Goal: Information Seeking & Learning: Learn about a topic

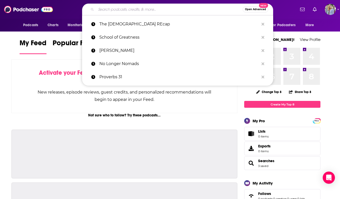
click at [133, 9] on input "Search podcasts, credits, & more..." at bounding box center [169, 9] width 147 height 8
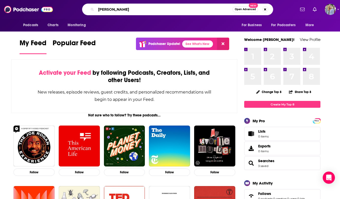
type input "[PERSON_NAME]"
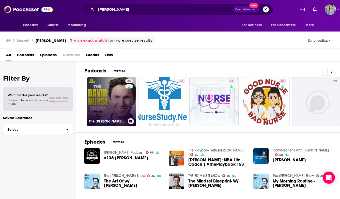
click at [114, 91] on link "35 The [PERSON_NAME] Show" at bounding box center [111, 101] width 49 height 49
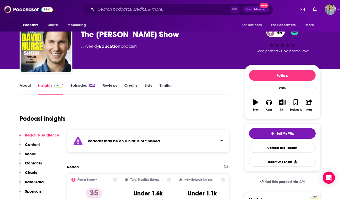
scroll to position [13, 0]
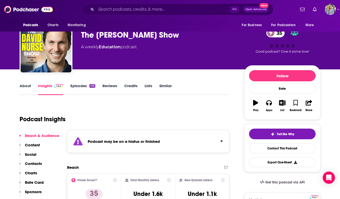
click at [80, 85] on link "Episodes 416" at bounding box center [82, 89] width 25 height 12
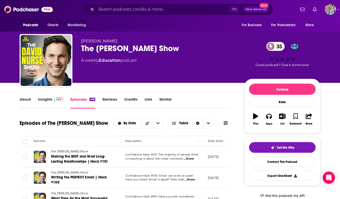
click at [25, 101] on link "About" at bounding box center [25, 103] width 11 height 12
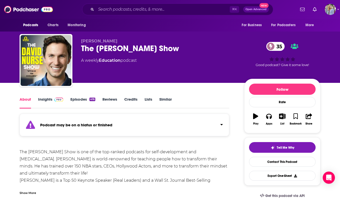
click at [51, 99] on link "Insights" at bounding box center [50, 103] width 25 height 12
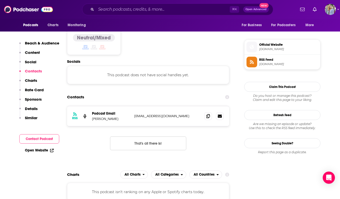
scroll to position [352, 0]
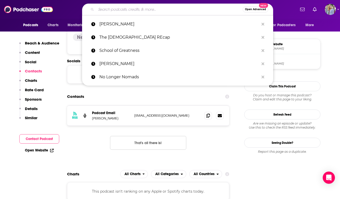
click at [125, 8] on input "Search podcasts, credits, & more..." at bounding box center [169, 9] width 147 height 8
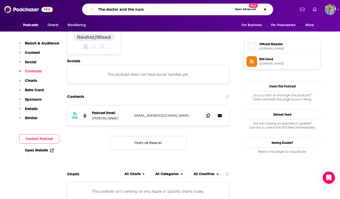
type input "The doctor and the nurse"
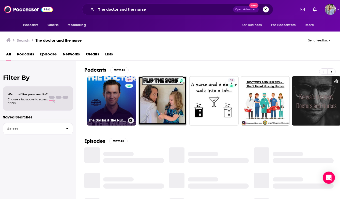
click at [113, 106] on link "37 The Doctor & The Nurse" at bounding box center [111, 100] width 49 height 49
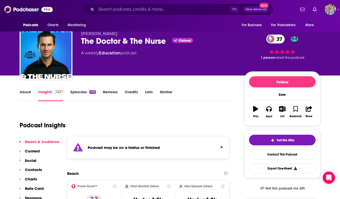
scroll to position [1, 0]
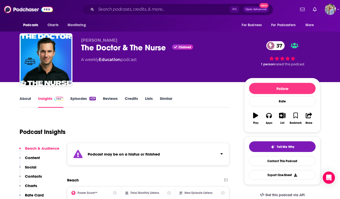
click at [22, 98] on link "About" at bounding box center [25, 102] width 11 height 12
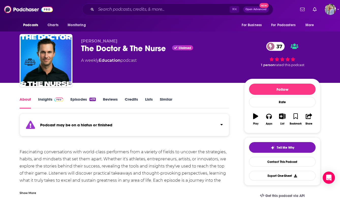
click at [77, 100] on link "Episodes 439" at bounding box center [82, 103] width 25 height 12
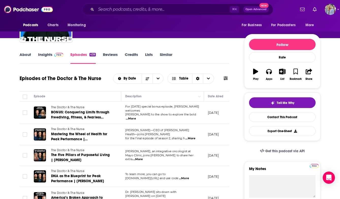
scroll to position [44, 0]
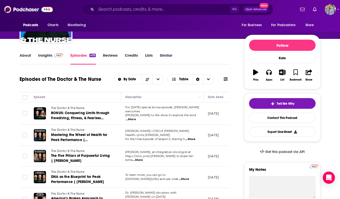
click at [50, 57] on link "Insights" at bounding box center [50, 59] width 25 height 12
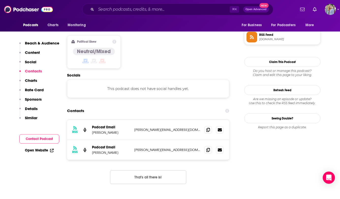
scroll to position [419, 0]
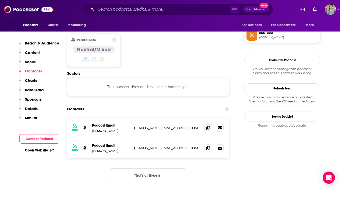
click at [220, 126] on icon at bounding box center [220, 127] width 4 height 3
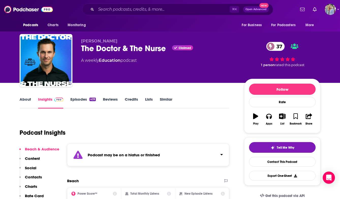
scroll to position [0, 0]
click at [120, 9] on input "Search podcasts, credits, & more..." at bounding box center [163, 9] width 134 height 8
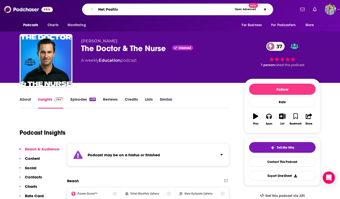
type input "Net Positive"
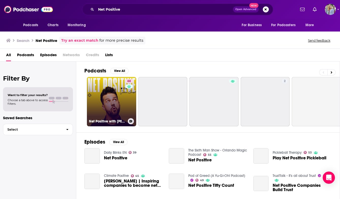
click at [113, 91] on link "68 Net Positive with [PERSON_NAME]" at bounding box center [111, 101] width 49 height 49
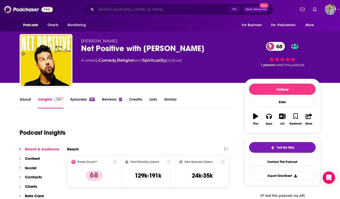
click at [125, 10] on input "Search podcasts, credits, & more..." at bounding box center [163, 9] width 134 height 8
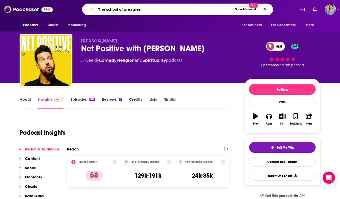
type input "The school of greatness"
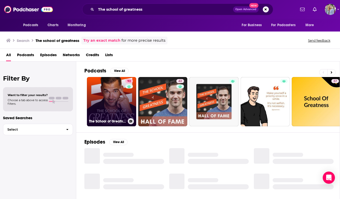
click at [111, 103] on link "92 The School of Greatness" at bounding box center [111, 101] width 49 height 49
